Goal: Task Accomplishment & Management: Use online tool/utility

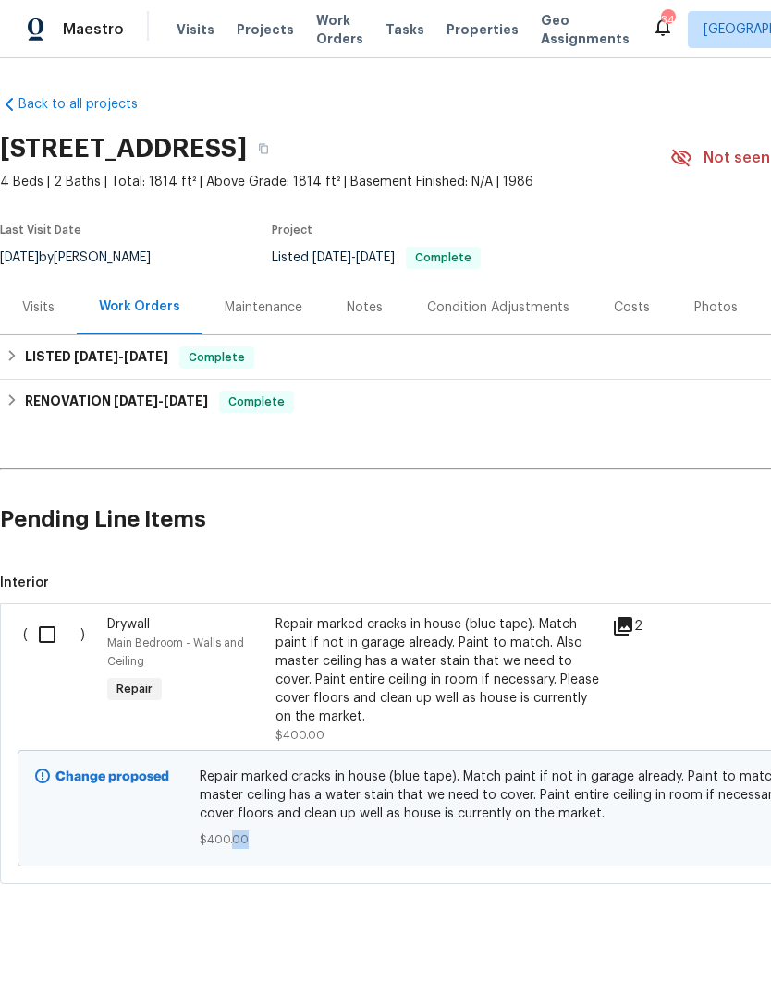
click at [100, 112] on link "Back to all projects" at bounding box center [88, 104] width 177 height 18
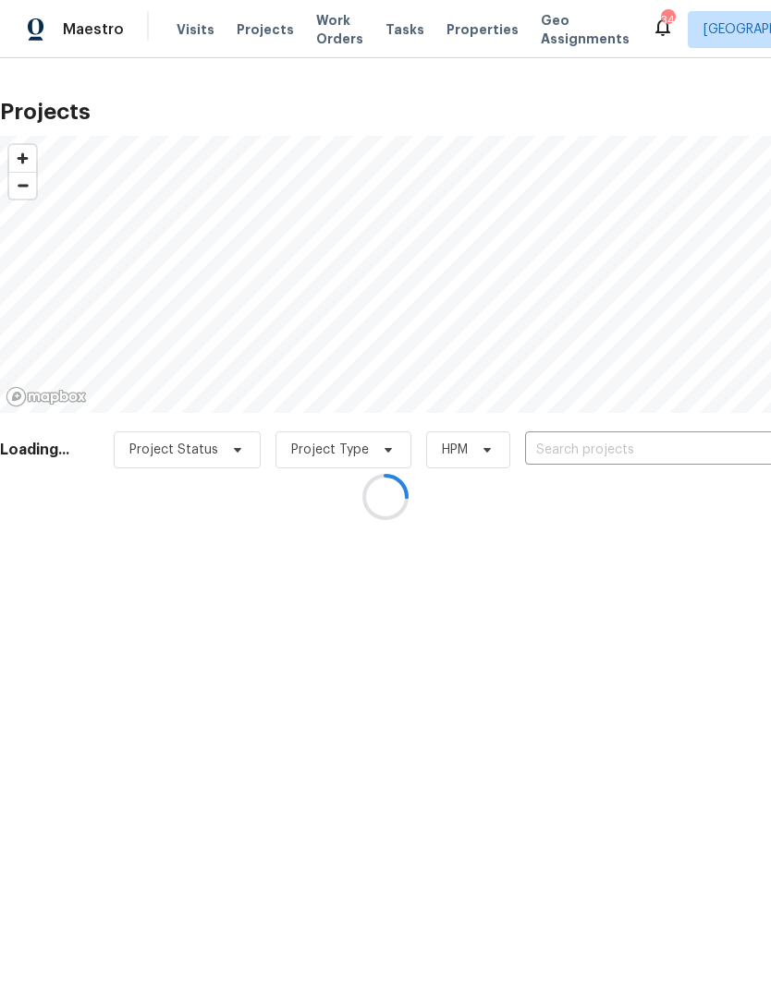
click at [643, 449] on div at bounding box center [385, 496] width 771 height 993
click at [626, 447] on div at bounding box center [385, 496] width 771 height 993
click at [638, 456] on div at bounding box center [385, 496] width 771 height 993
click at [631, 447] on div at bounding box center [385, 496] width 771 height 993
click at [625, 442] on div at bounding box center [385, 496] width 771 height 993
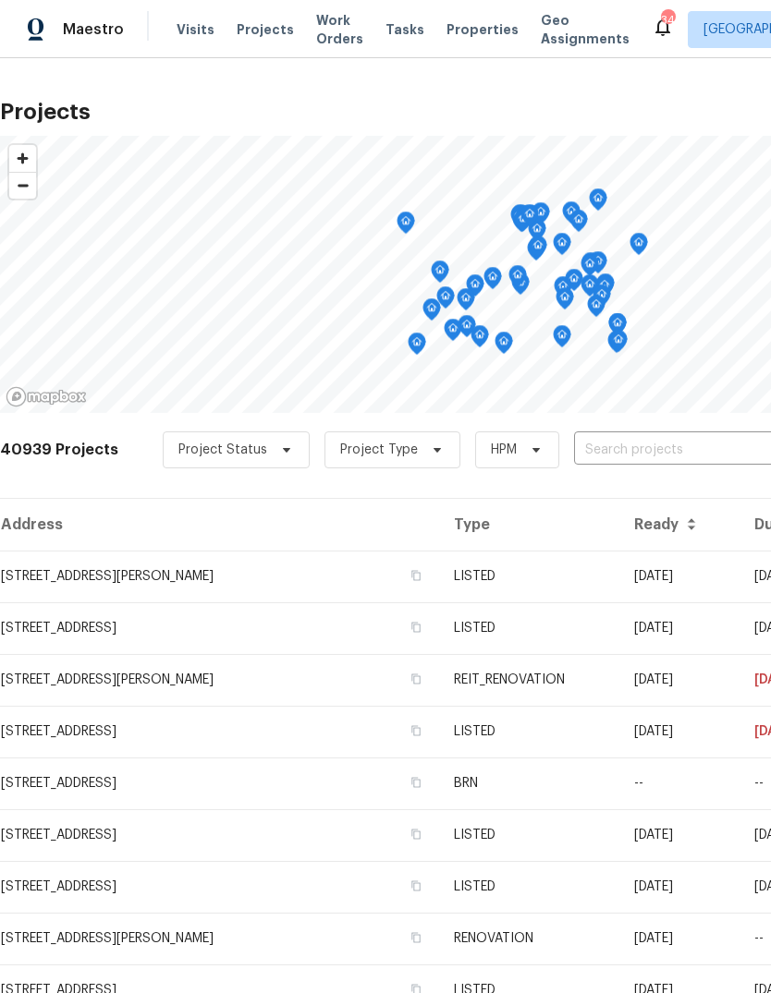
click at [639, 449] on input "text" at bounding box center [680, 450] width 212 height 29
type input "617 ridge"
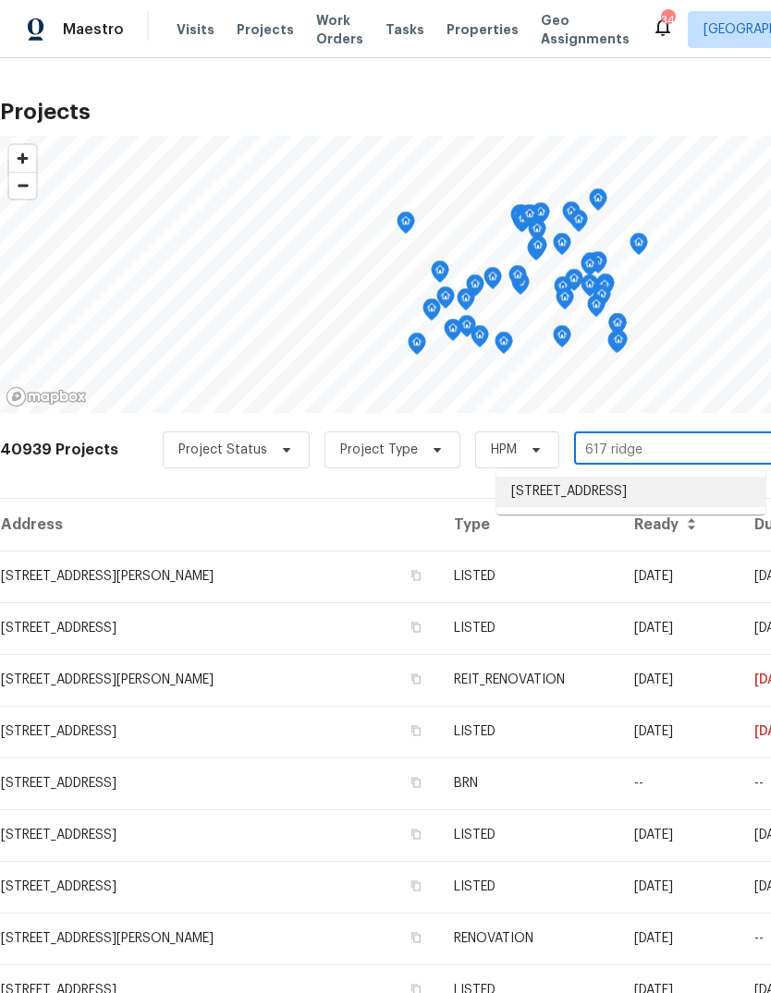
click at [652, 492] on li "617 Ridgedale Dr, Richardson, TX 75080" at bounding box center [630, 492] width 269 height 30
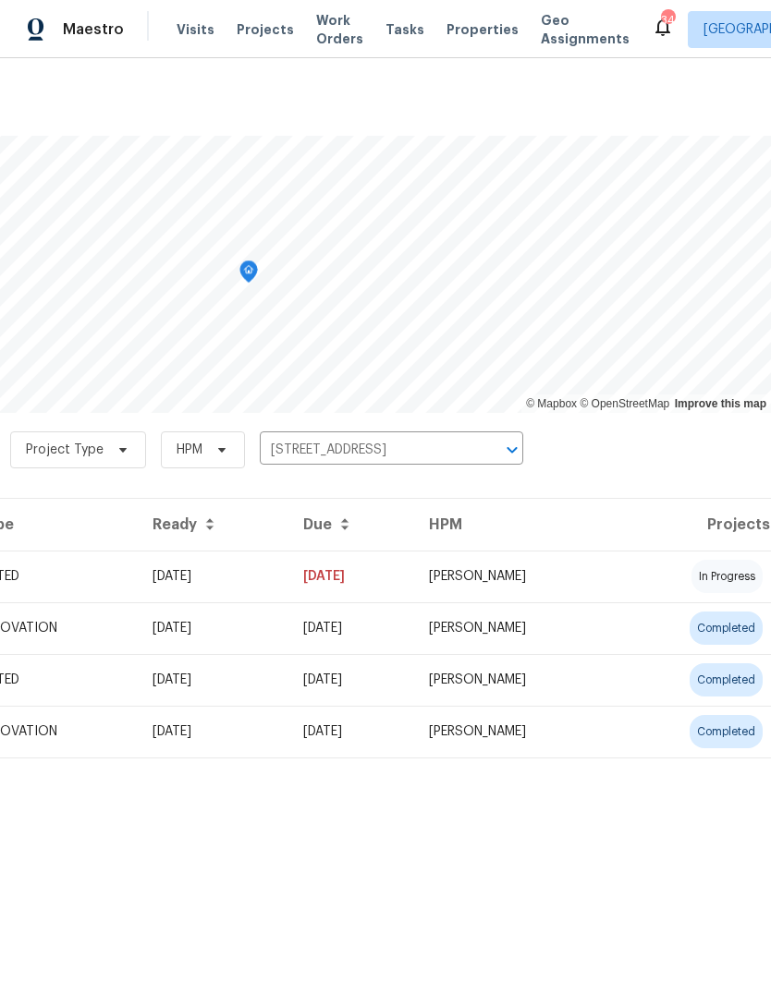
scroll to position [0, 274]
click at [600, 573] on td "RonDerrick Jackson" at bounding box center [515, 577] width 202 height 52
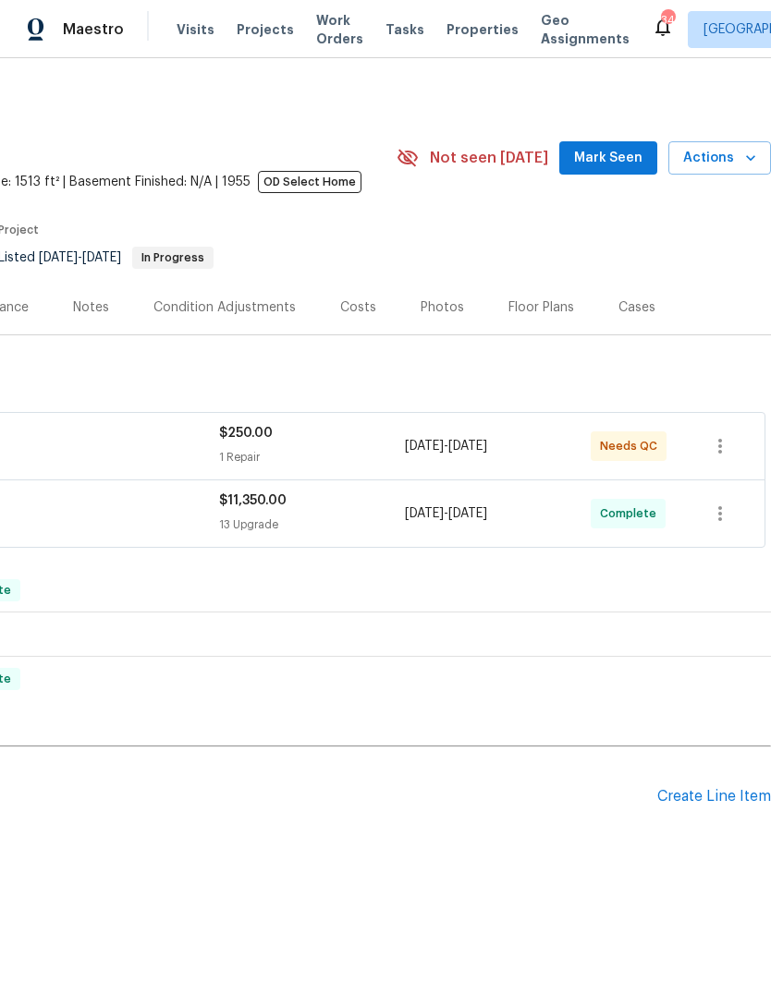
scroll to position [0, 274]
click at [746, 160] on icon "button" at bounding box center [750, 158] width 18 height 18
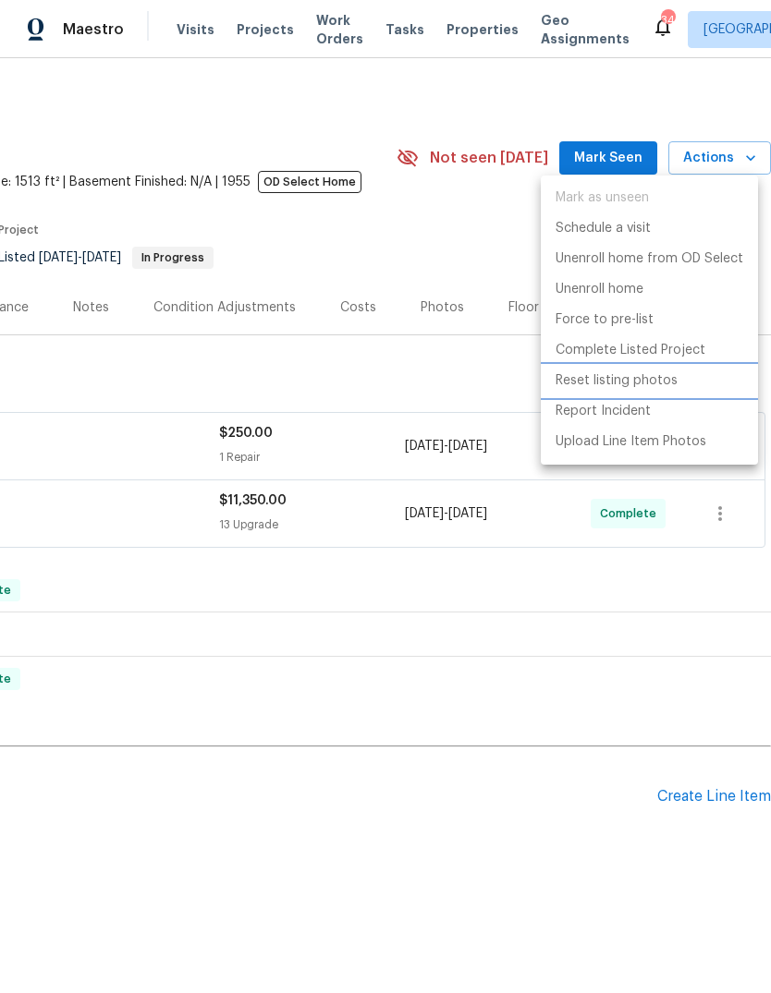
click at [653, 387] on p "Reset listing photos" at bounding box center [616, 380] width 122 height 19
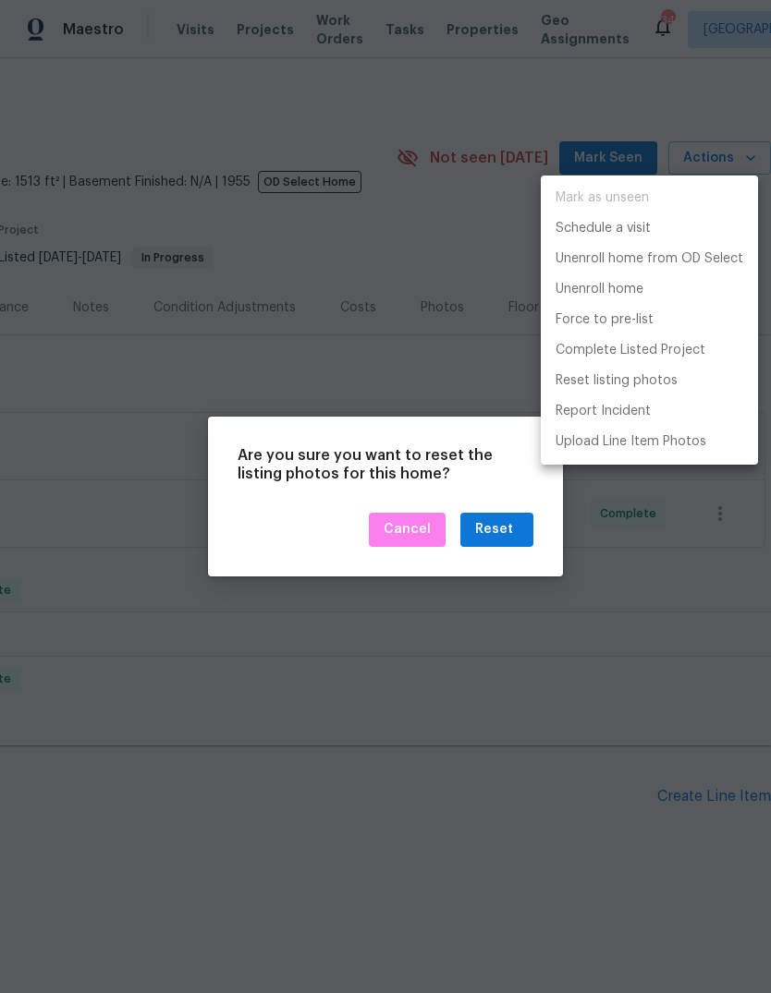
click at [506, 534] on div at bounding box center [385, 496] width 771 height 993
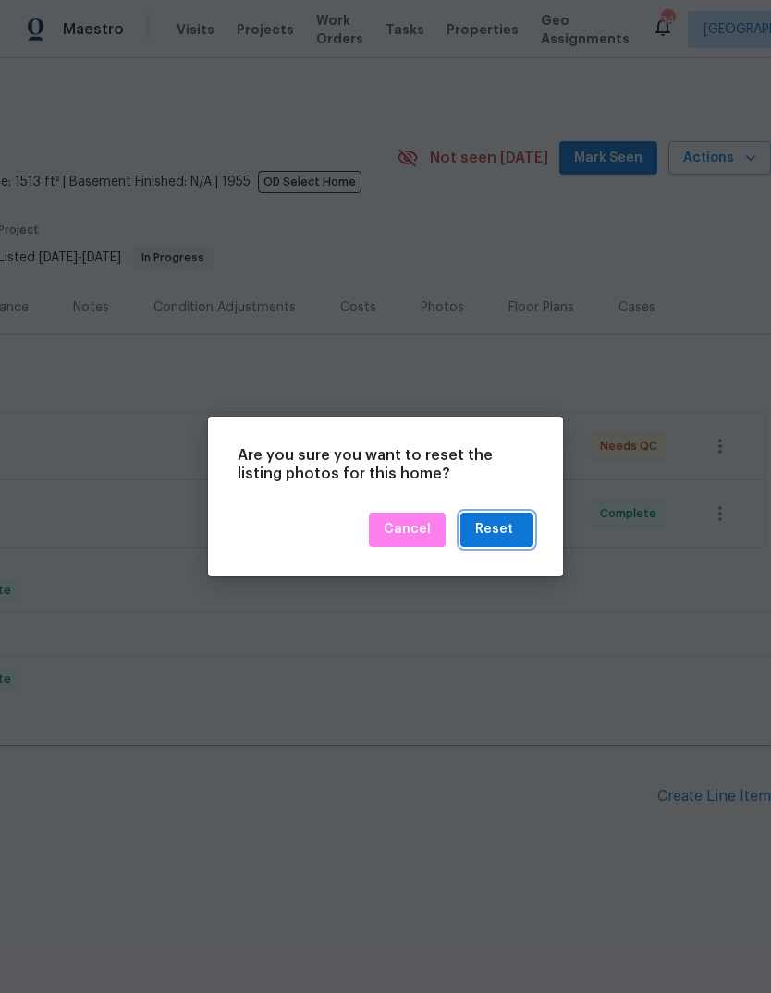
click at [509, 531] on div "Reset" at bounding box center [494, 529] width 38 height 23
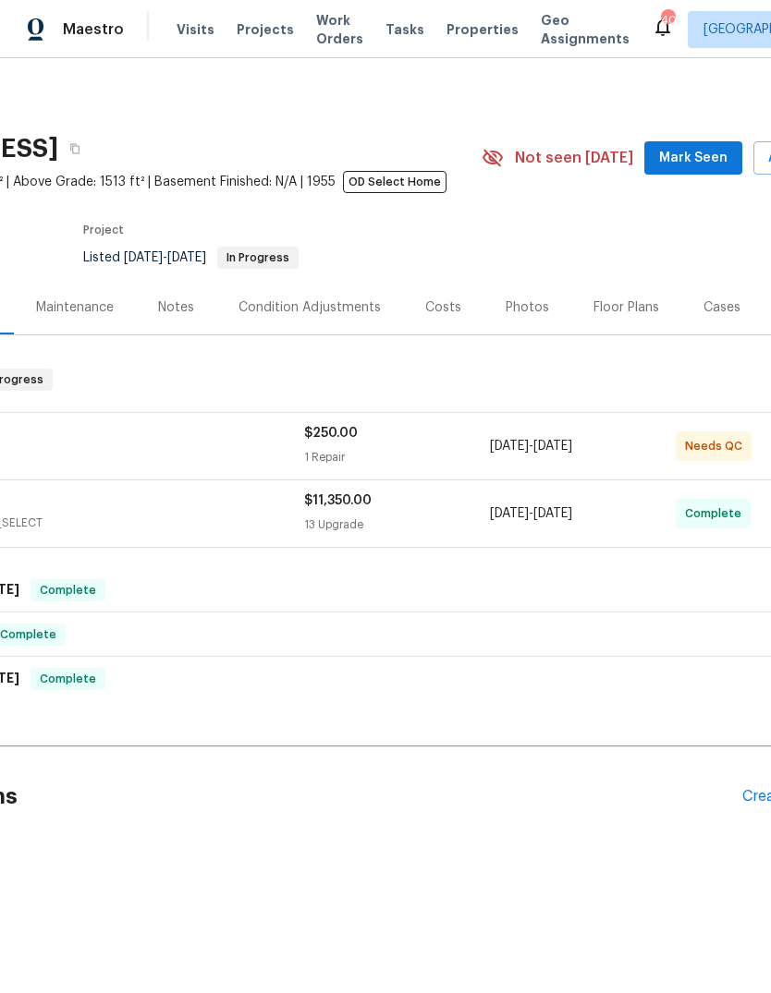
scroll to position [0, 208]
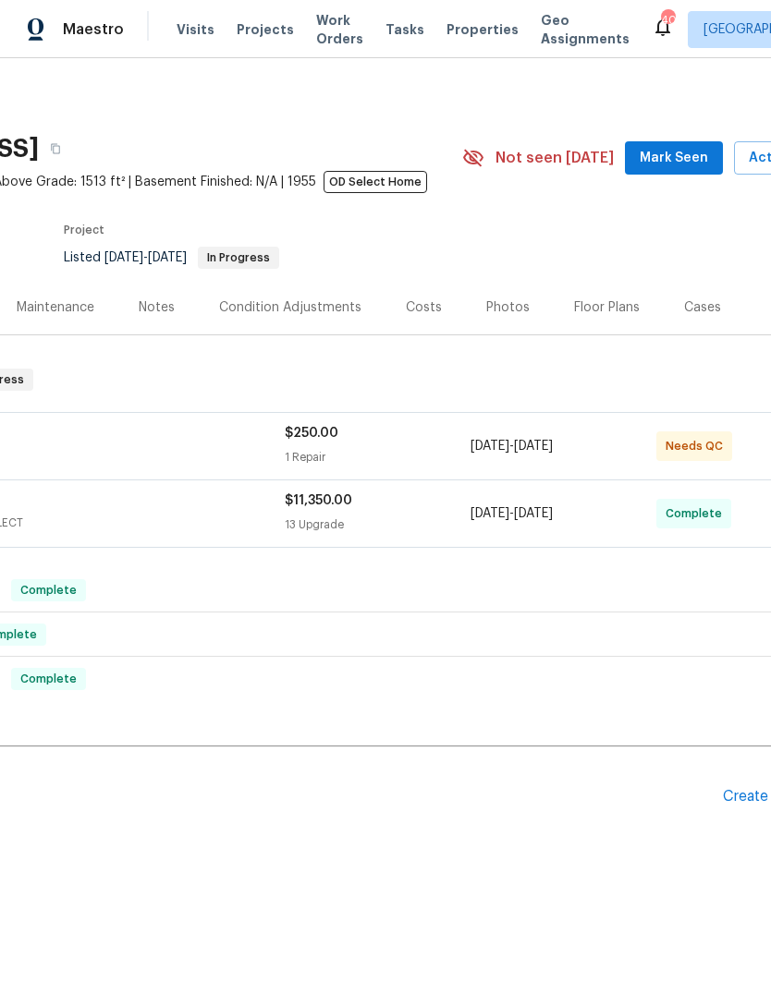
click at [501, 308] on div "Photos" at bounding box center [507, 307] width 43 height 18
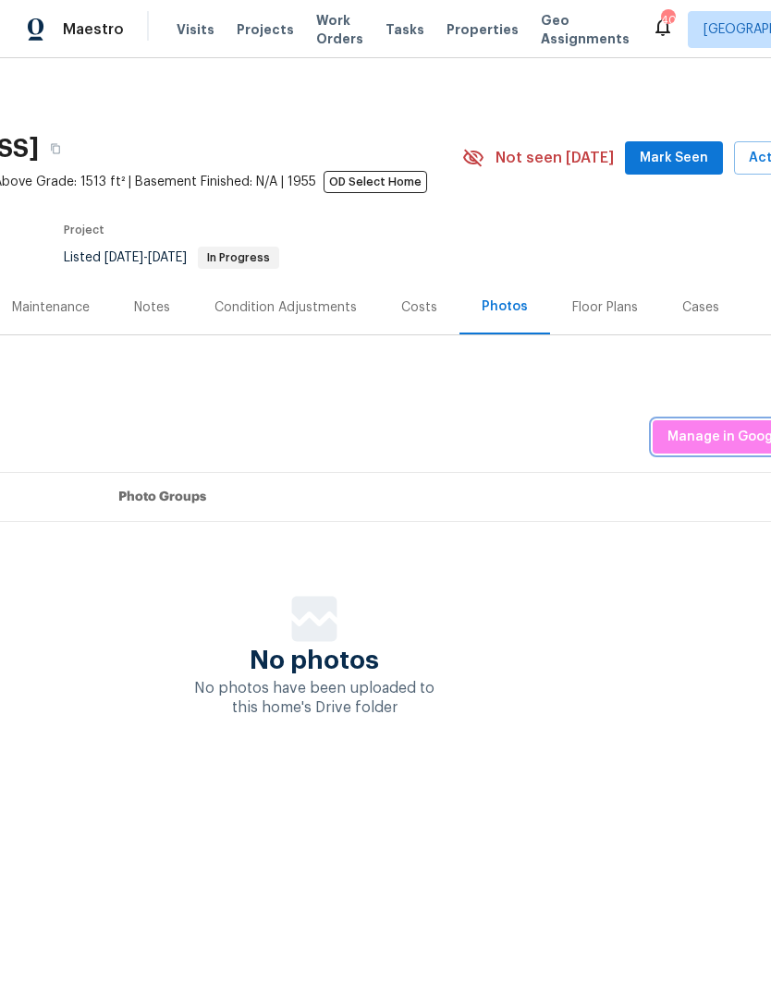
click at [730, 448] on button "Manage in Google Drive" at bounding box center [744, 437] width 184 height 34
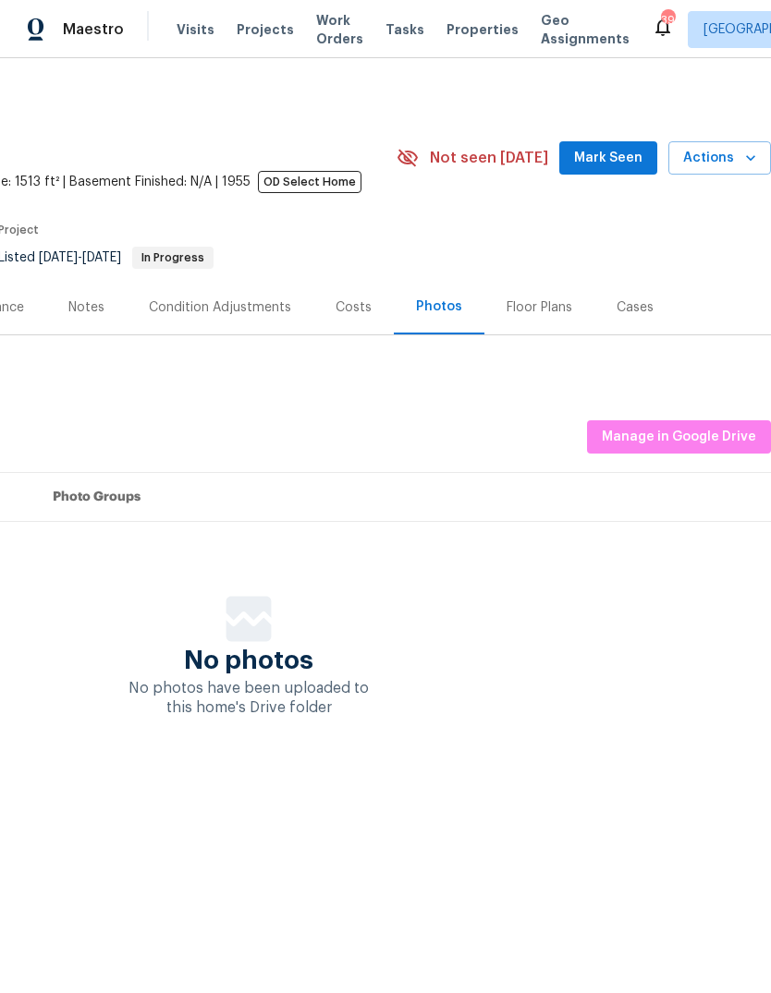
scroll to position [0, 274]
click at [741, 156] on icon "button" at bounding box center [750, 158] width 18 height 18
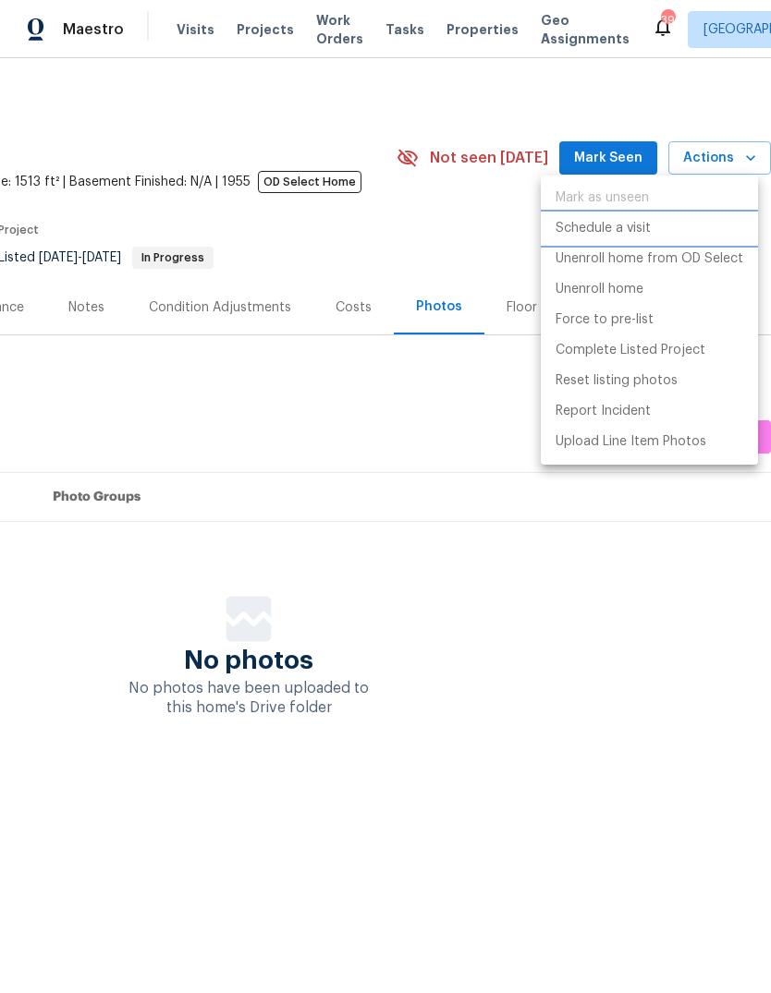
click at [628, 227] on p "Schedule a visit" at bounding box center [602, 228] width 95 height 19
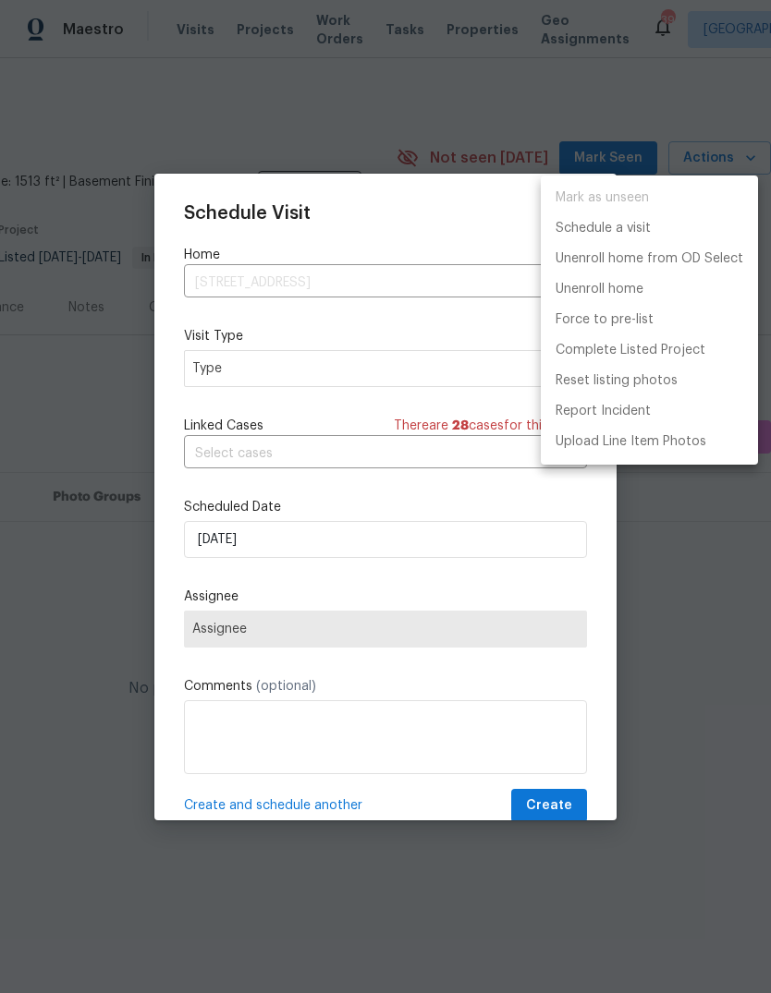
click at [371, 367] on div at bounding box center [385, 496] width 771 height 993
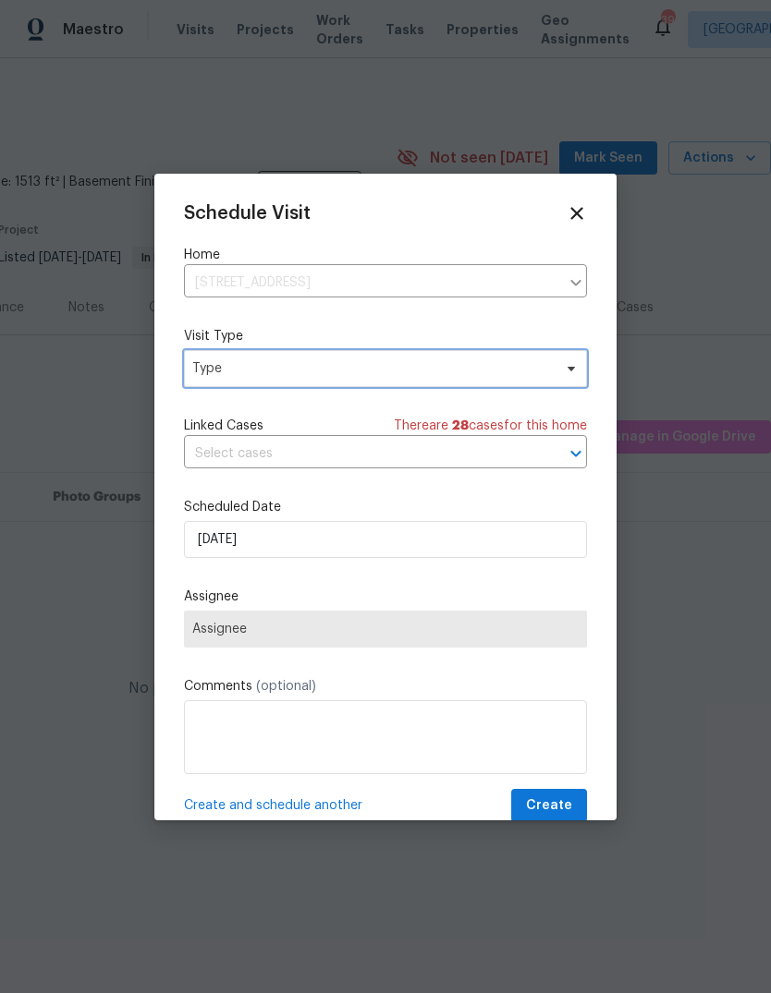
click at [401, 373] on span "Type" at bounding box center [371, 368] width 359 height 18
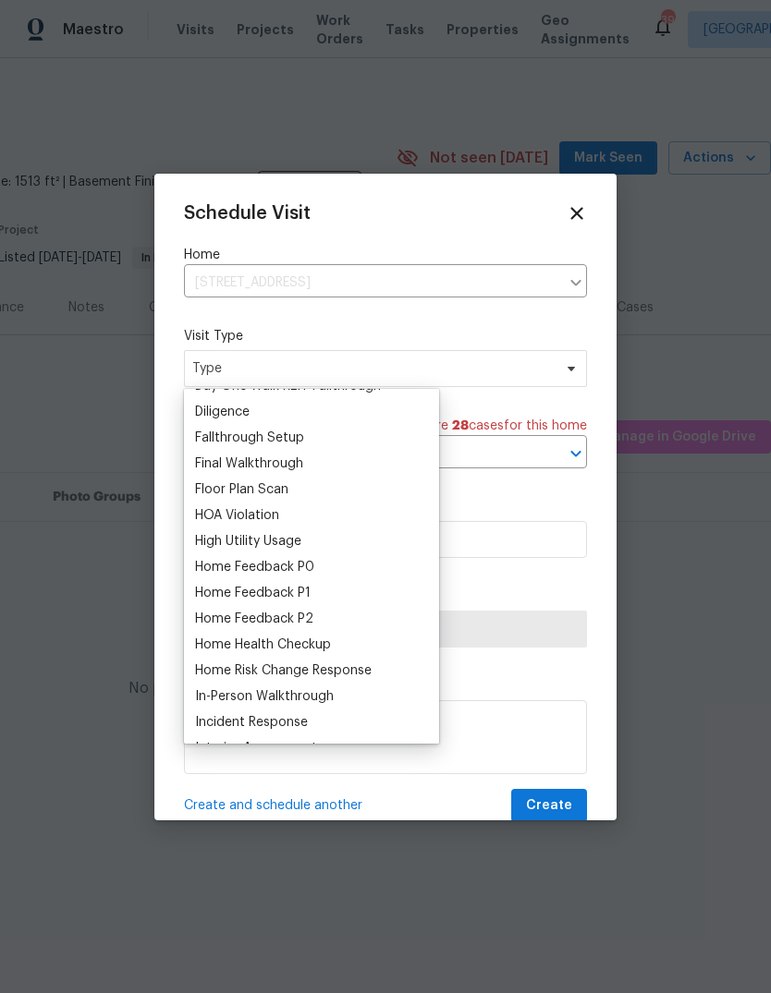
scroll to position [427, 0]
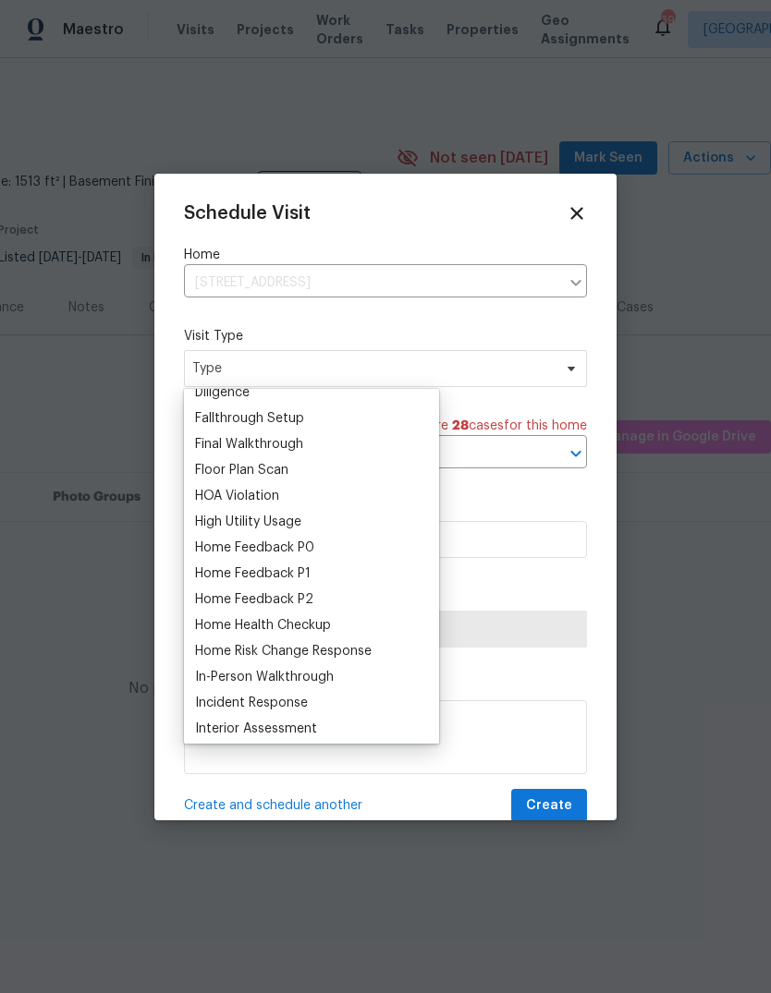
click at [265, 472] on div "Floor Plan Scan" at bounding box center [241, 470] width 93 height 18
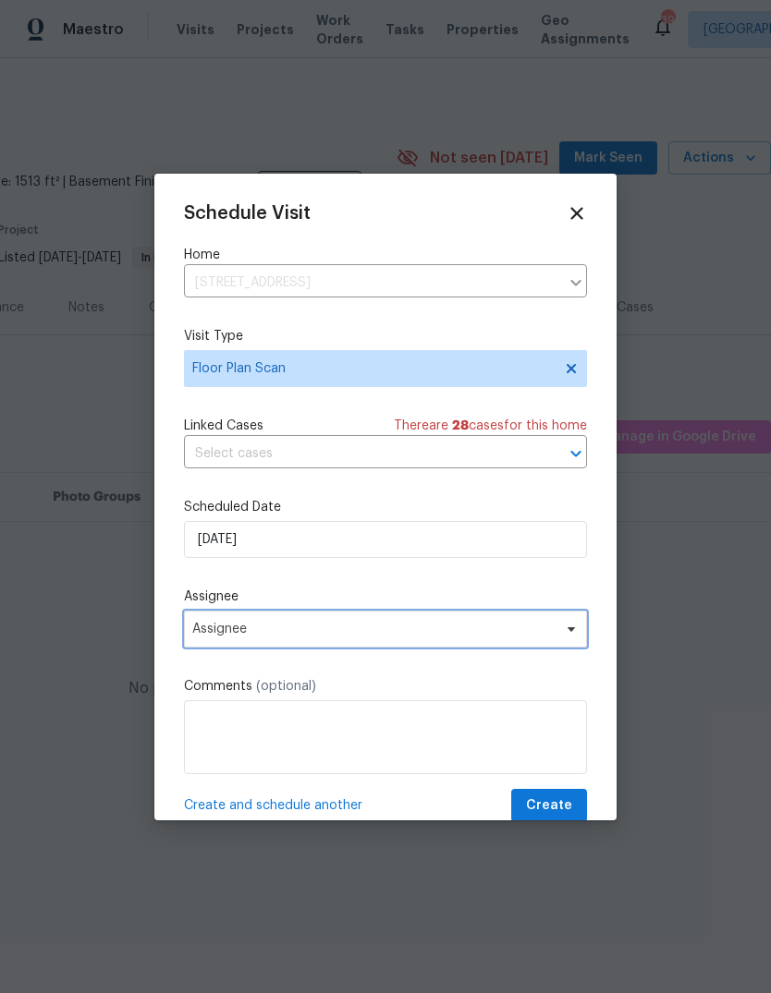
click at [486, 642] on span "Assignee" at bounding box center [385, 629] width 403 height 37
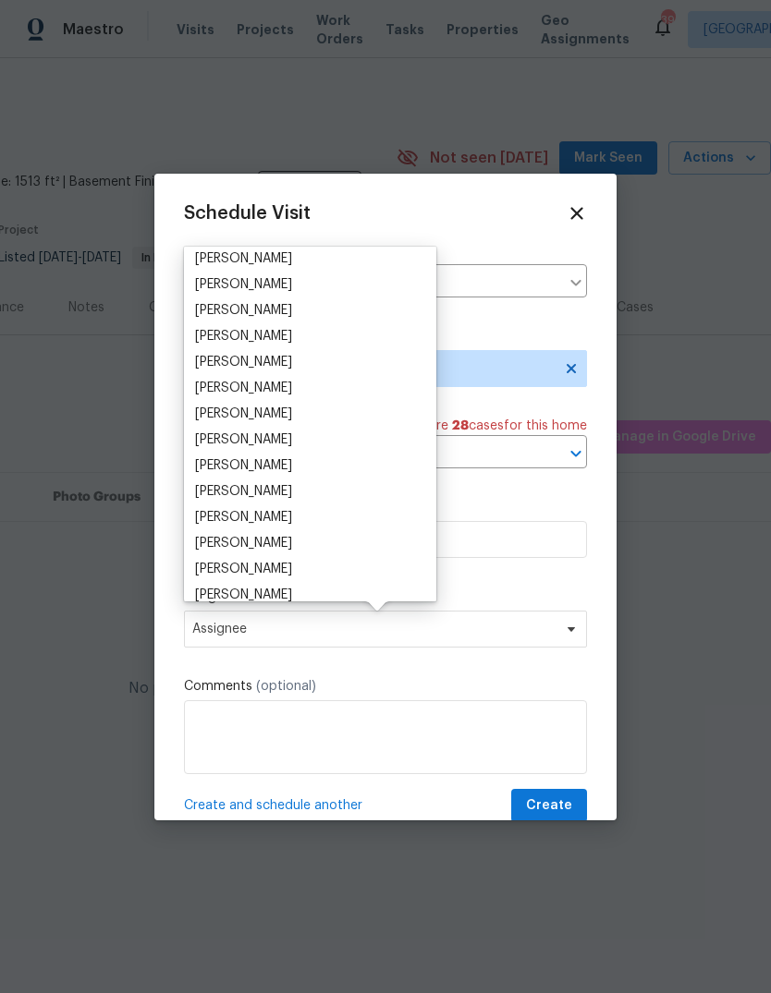
scroll to position [157, 0]
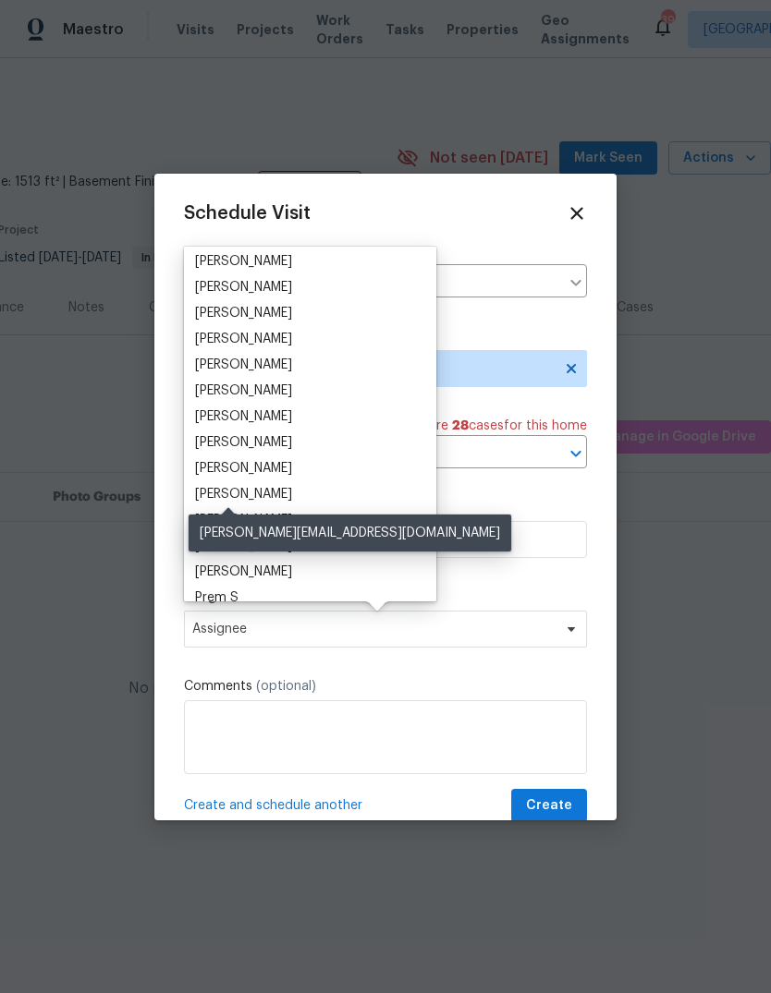
click at [245, 496] on div "[PERSON_NAME]" at bounding box center [243, 494] width 97 height 18
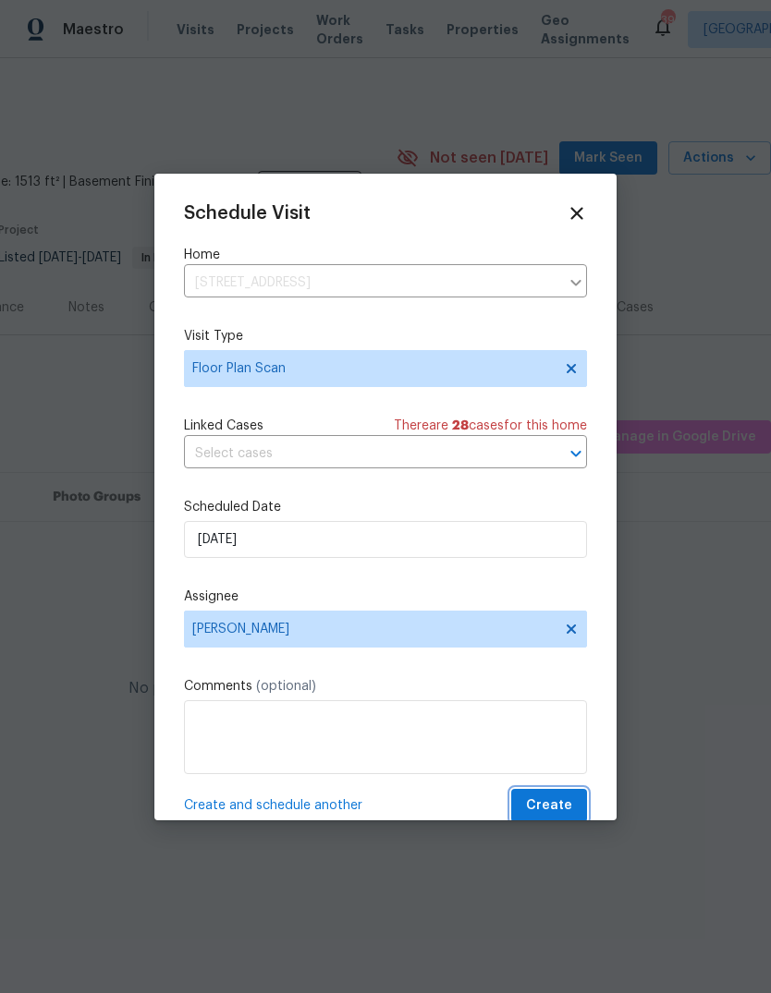
click at [555, 815] on span "Create" at bounding box center [549, 806] width 46 height 23
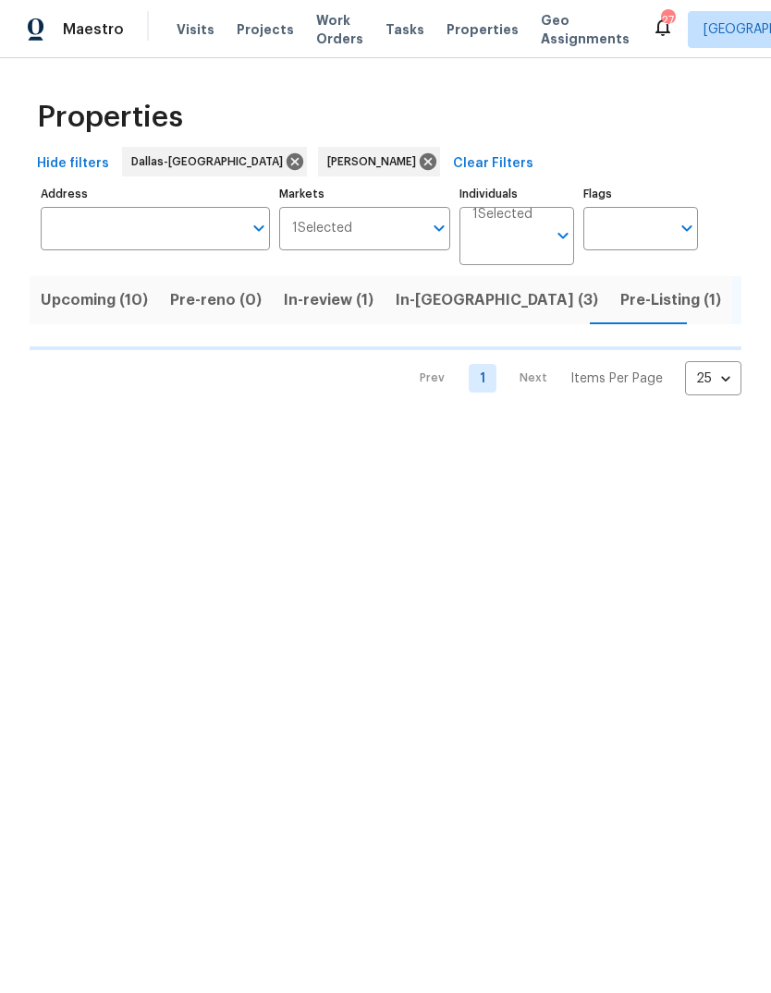
scroll to position [0, 43]
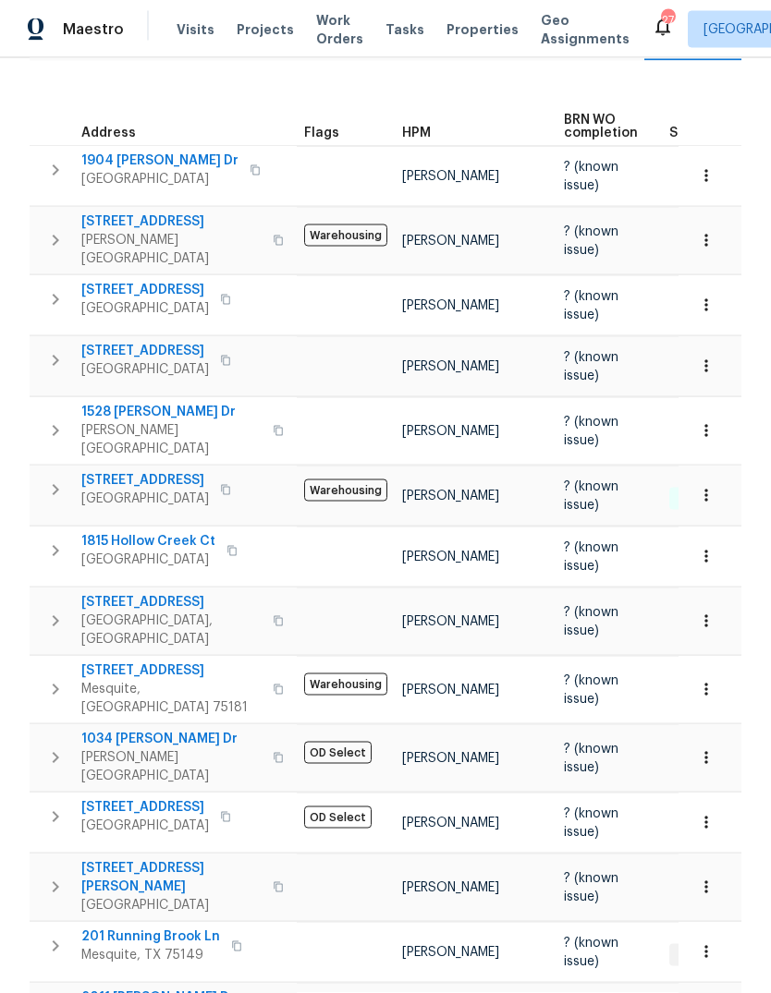
scroll to position [69, 0]
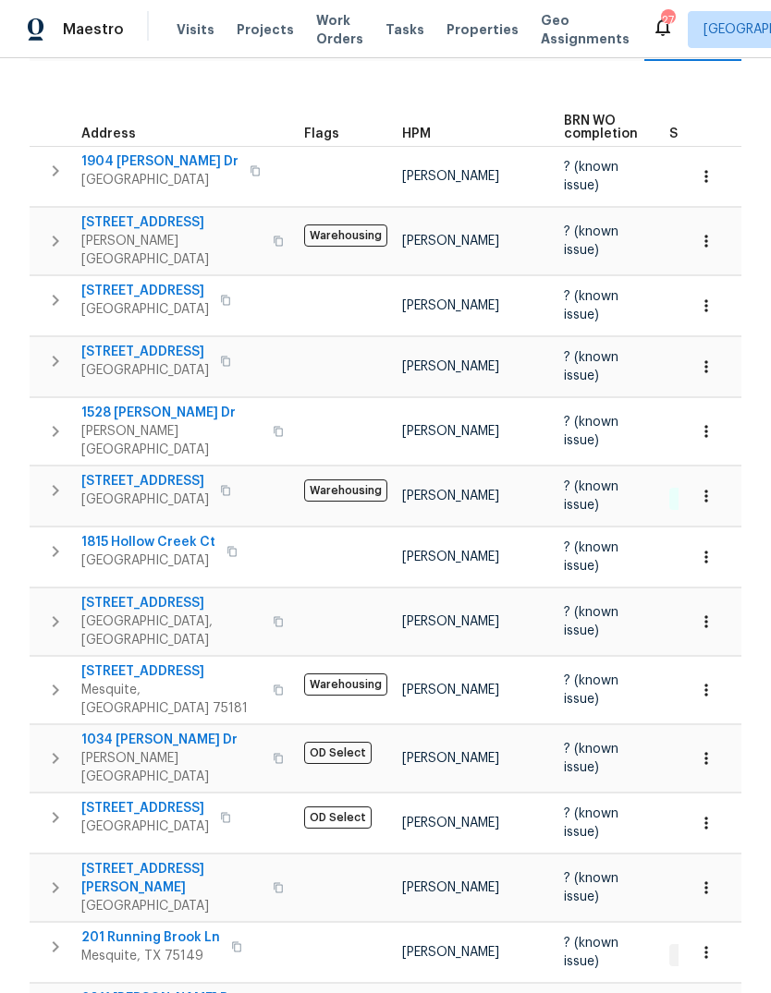
click at [703, 681] on icon "button" at bounding box center [706, 690] width 18 height 18
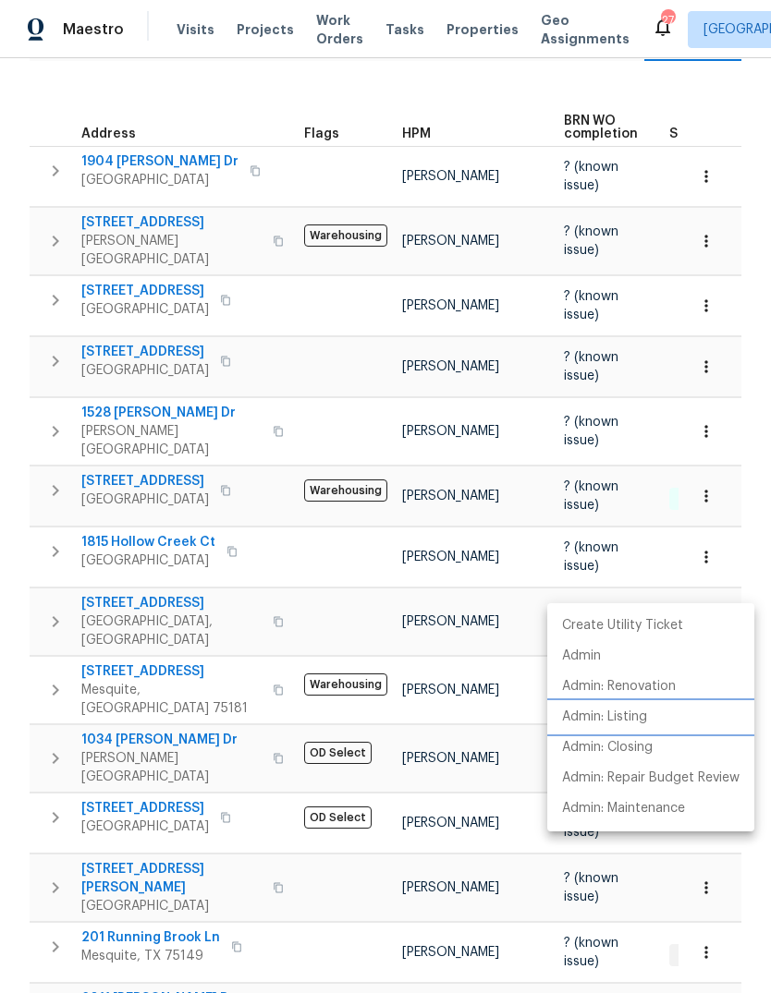
click at [611, 720] on p "Admin: Listing" at bounding box center [604, 717] width 85 height 19
